Goal: Transaction & Acquisition: Purchase product/service

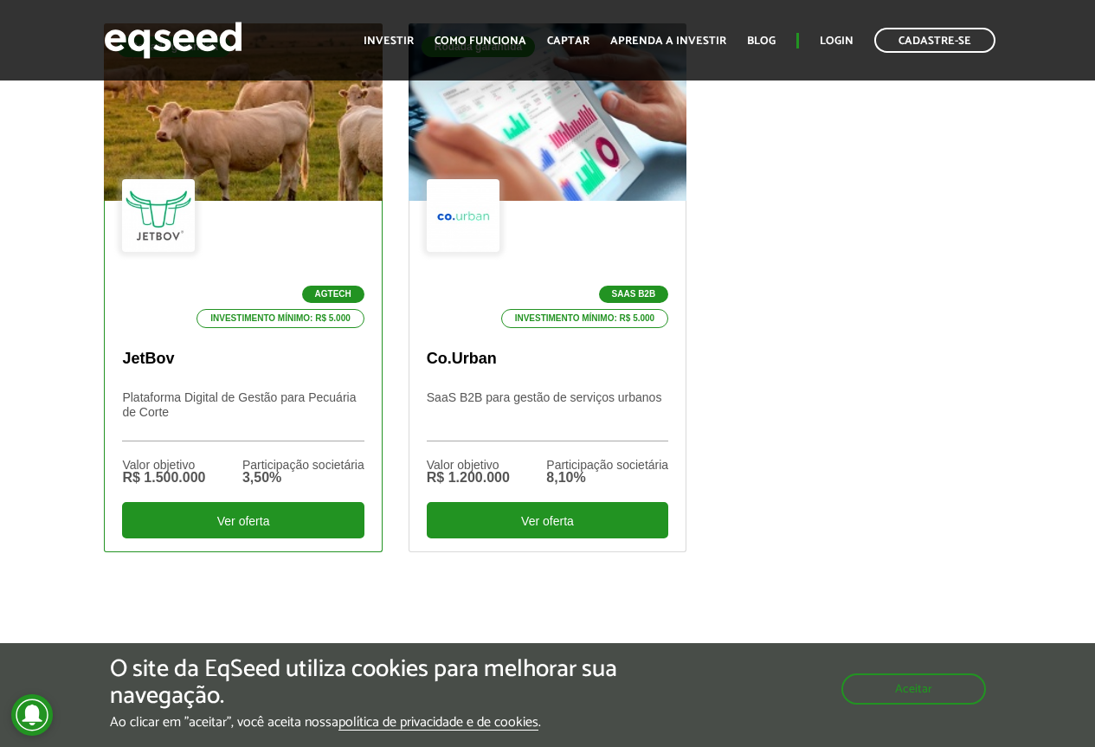
scroll to position [692, 0]
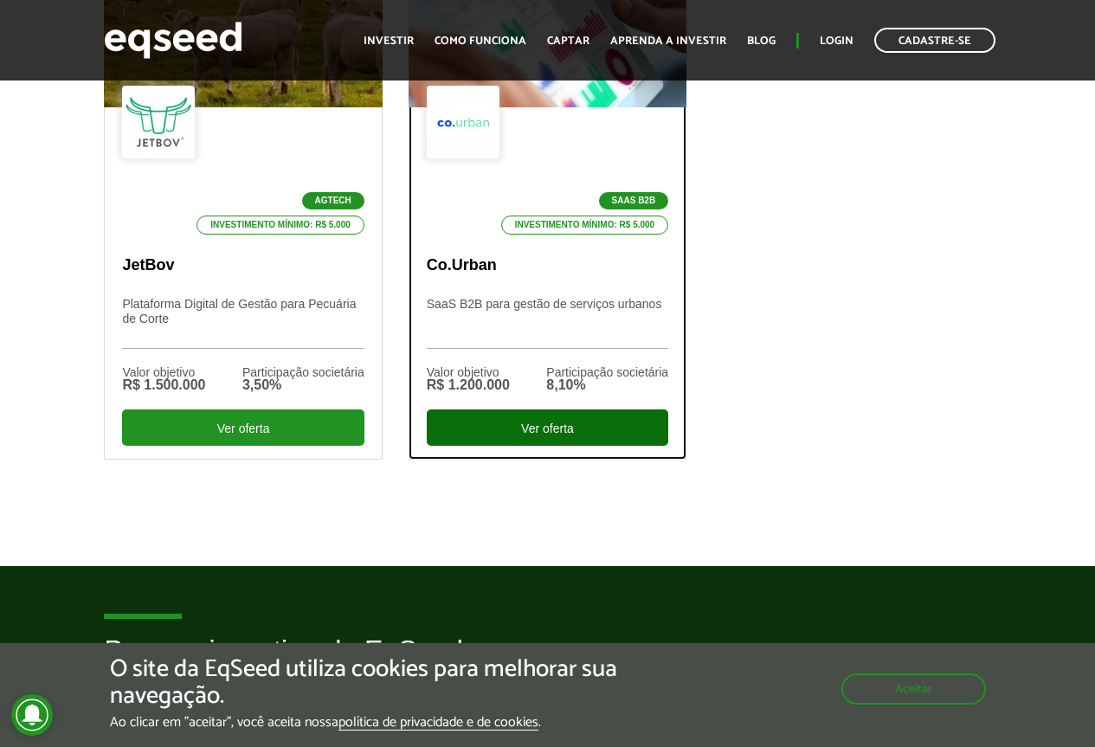
click at [520, 429] on div "Ver oferta" at bounding box center [547, 427] width 241 height 36
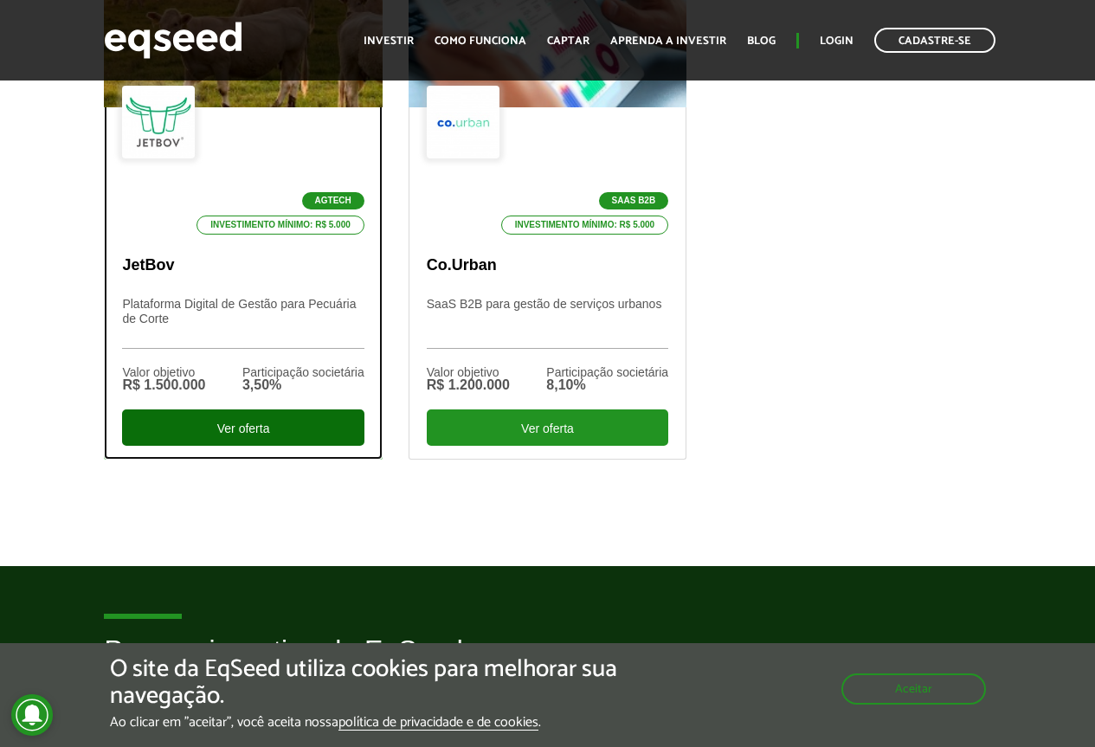
click at [194, 429] on div "Ver oferta" at bounding box center [242, 427] width 241 height 36
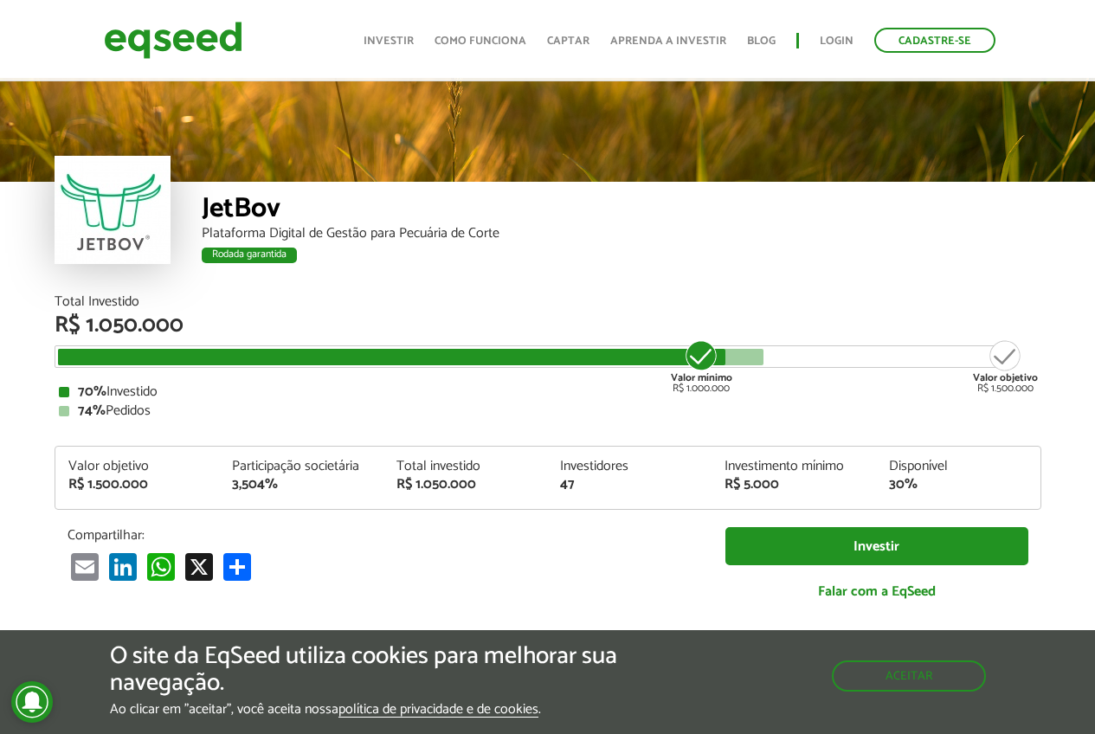
scroll to position [1912, 0]
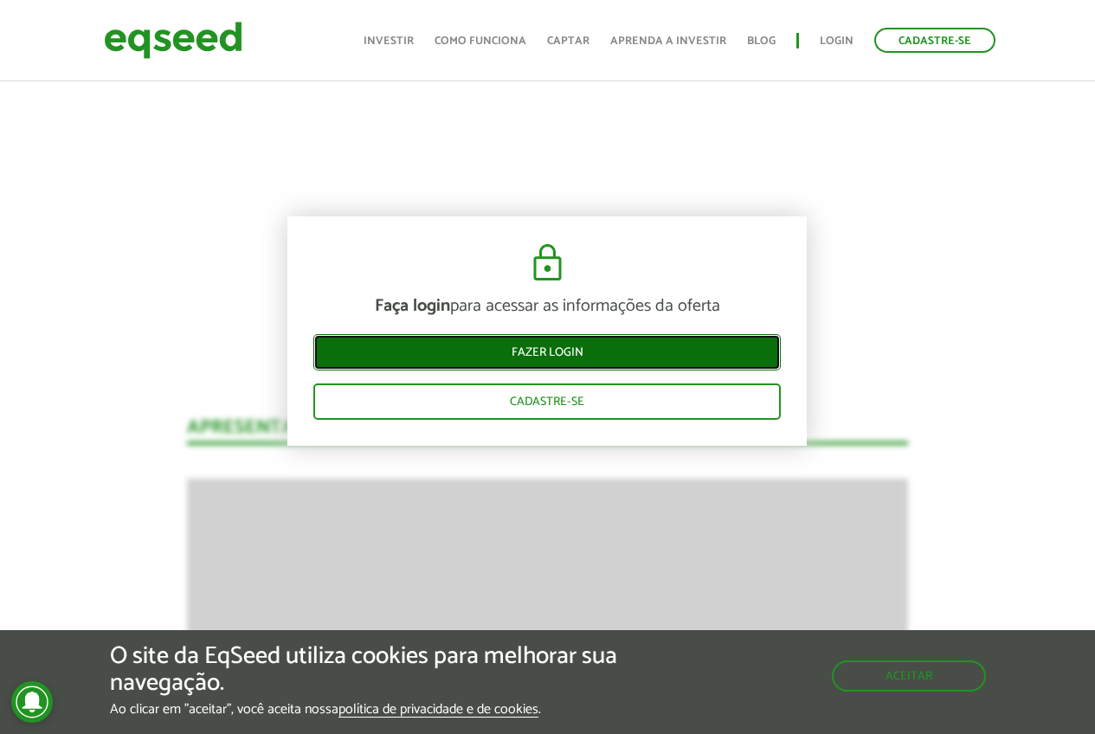
click at [336, 351] on link "Fazer login" at bounding box center [546, 352] width 467 height 36
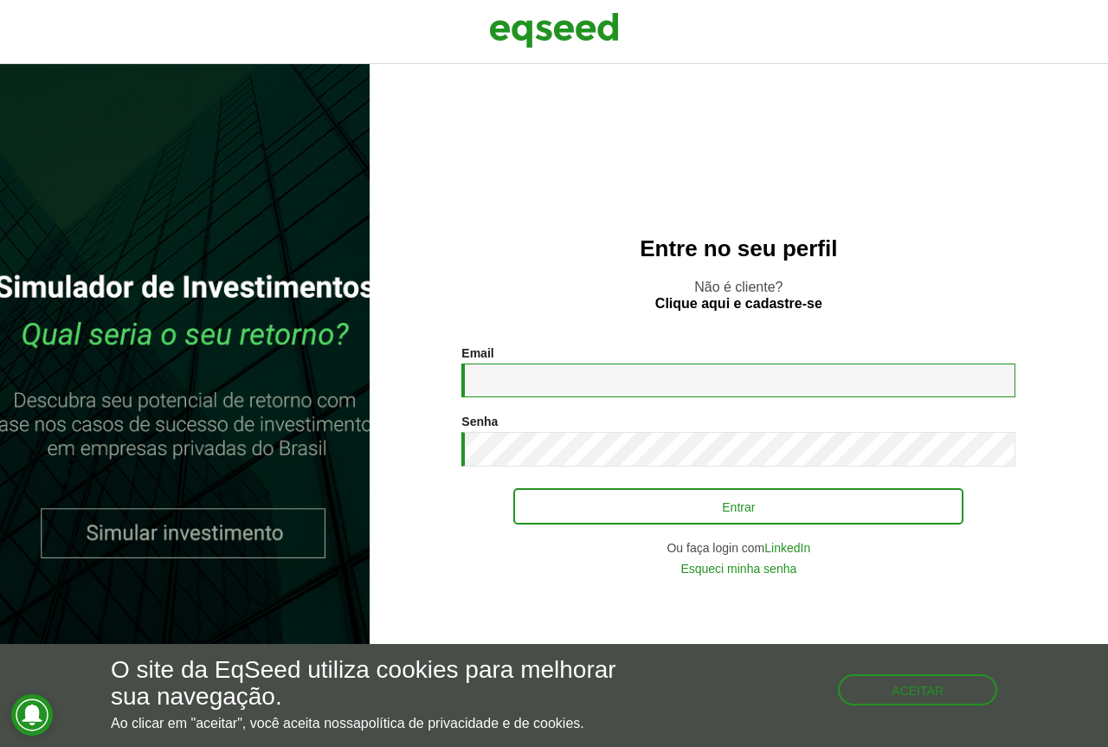
type input "**********"
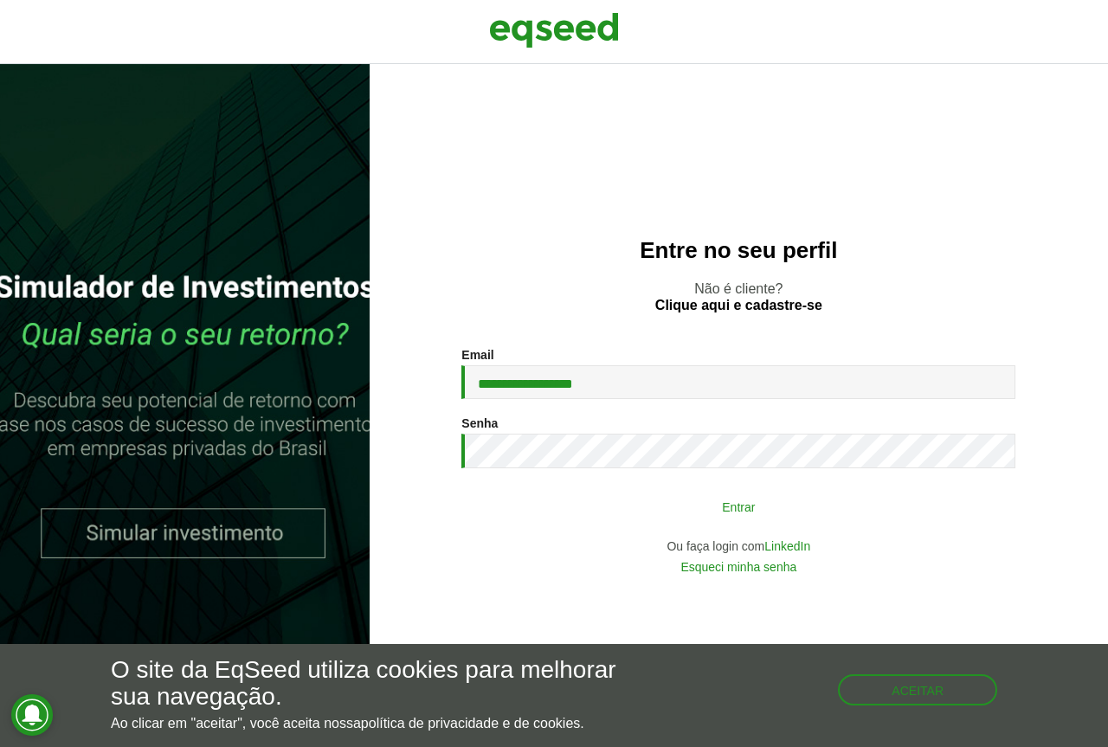
click at [672, 513] on button "Entrar" at bounding box center [738, 506] width 450 height 33
